Goal: Transaction & Acquisition: Obtain resource

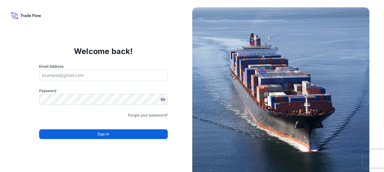
click at [108, 74] on input "Email Address" at bounding box center [103, 75] width 129 height 11
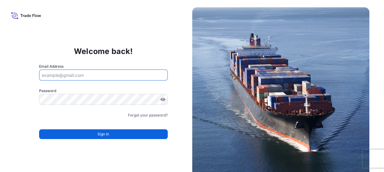
type input "sedef.malkoc@envu.com"
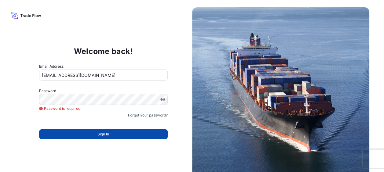
click at [114, 138] on button "Sign In" at bounding box center [103, 134] width 129 height 10
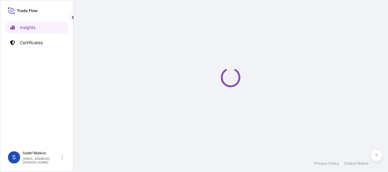
select select "2025"
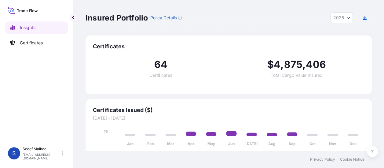
click at [91, 20] on p "Insured Portfolio" at bounding box center [117, 18] width 62 height 10
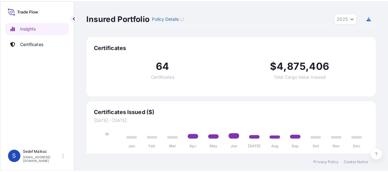
scroll to position [2, 0]
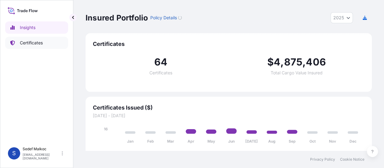
click at [33, 46] on link "Certificates" at bounding box center [36, 43] width 63 height 12
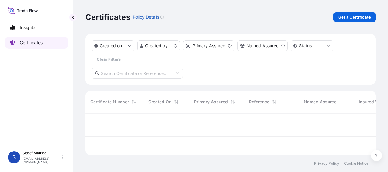
scroll to position [41, 286]
click at [344, 20] on p "Get a Certificate" at bounding box center [355, 17] width 33 height 6
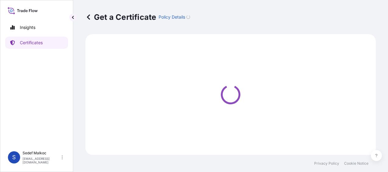
select select "Sea"
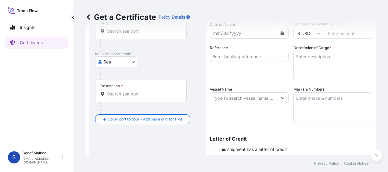
scroll to position [31, 0]
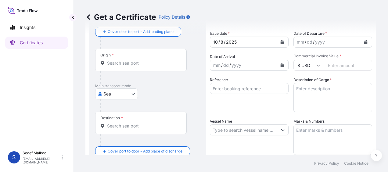
click at [142, 66] on input "Origin *" at bounding box center [143, 63] width 72 height 6
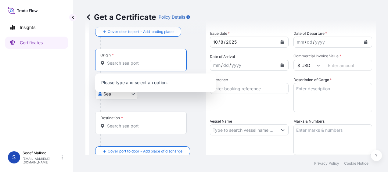
click at [197, 38] on div at bounding box center [150, 43] width 100 height 12
